Goal: Obtain resource: Obtain resource

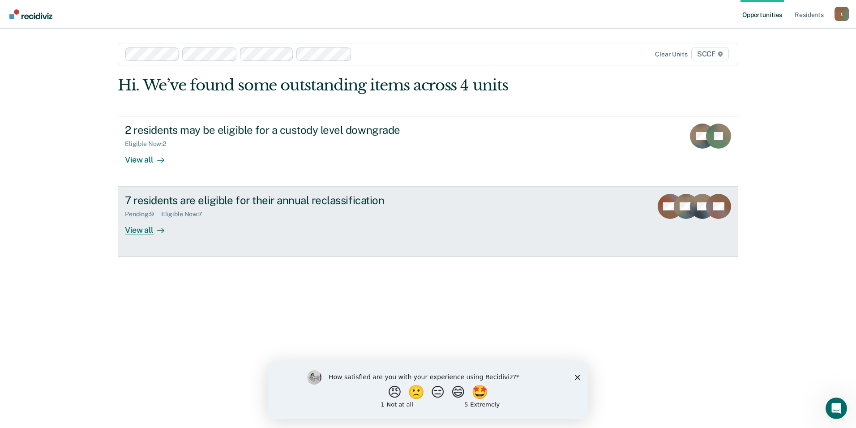
click at [130, 231] on div "View all" at bounding box center [150, 226] width 50 height 17
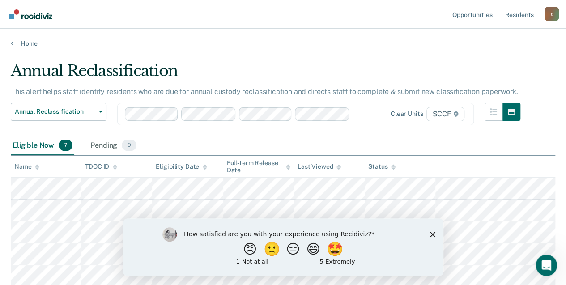
click at [434, 233] on polygon "Close survey" at bounding box center [432, 233] width 5 height 5
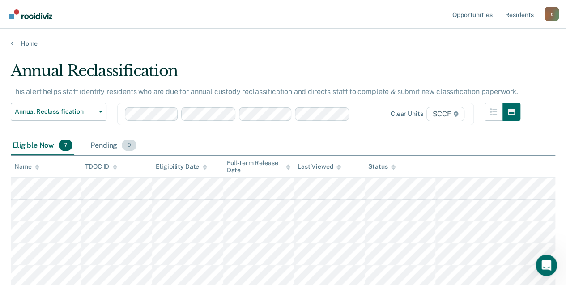
click at [105, 147] on div "Pending 9" at bounding box center [113, 146] width 49 height 20
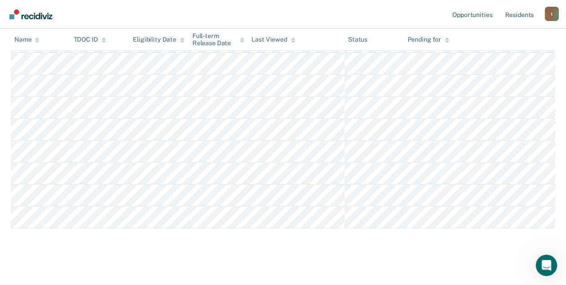
scroll to position [149, 0]
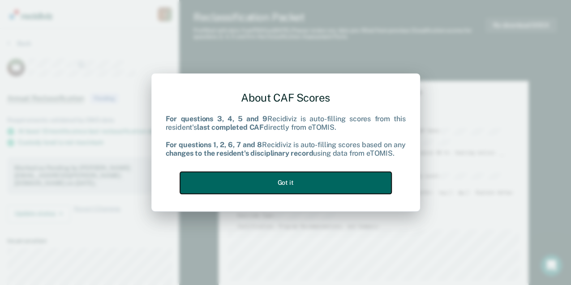
click at [323, 184] on button "Got it" at bounding box center [285, 183] width 211 height 22
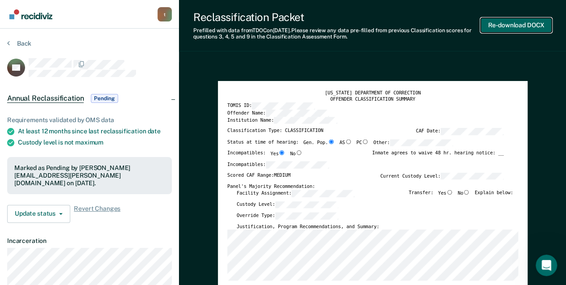
click at [512, 28] on button "Re-download DOCX" at bounding box center [516, 25] width 71 height 15
type textarea "x"
